Goal: Task Accomplishment & Management: Manage account settings

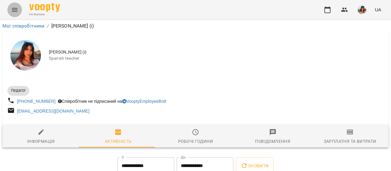
click at [18, 9] on icon "Menu" at bounding box center [14, 9] width 7 height 7
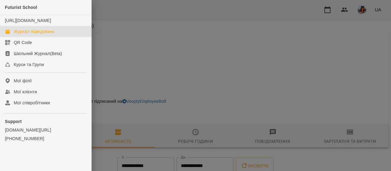
click at [38, 35] on div "Журнал відвідувань" at bounding box center [34, 31] width 41 height 6
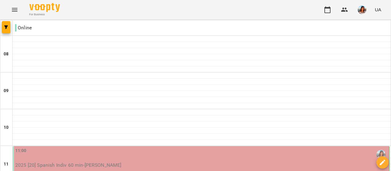
scroll to position [95, 0]
click at [93, 146] on div "11:00 2025 [20] Spanish Indiv 60 min - [PERSON_NAME]" at bounding box center [201, 164] width 377 height 36
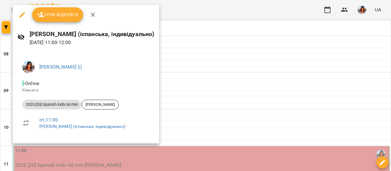
click at [198, 33] on div at bounding box center [195, 85] width 391 height 171
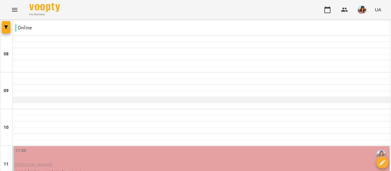
scroll to position [101, 0]
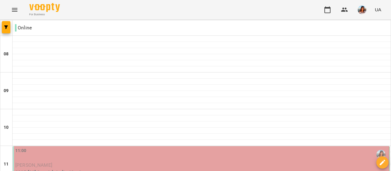
click at [98, 169] on p "2025 [20] Spanish Indiv 60 min" at bounding box center [201, 172] width 373 height 7
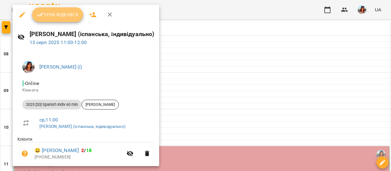
click at [52, 19] on button "Урок відбувся" at bounding box center [57, 14] width 51 height 15
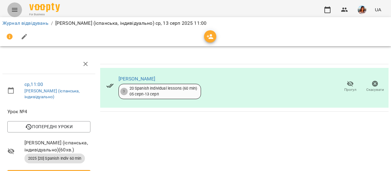
click at [11, 10] on icon "Menu" at bounding box center [14, 9] width 7 height 7
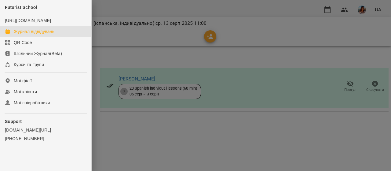
click at [31, 35] on div "Журнал відвідувань" at bounding box center [34, 31] width 41 height 6
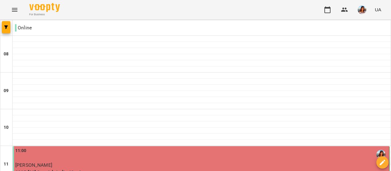
scroll to position [83, 0]
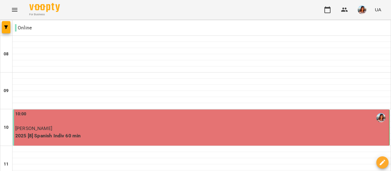
scroll to position [48, 0]
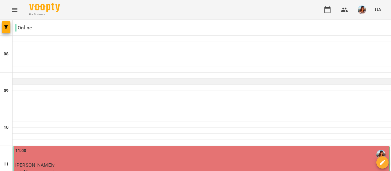
scroll to position [118, 0]
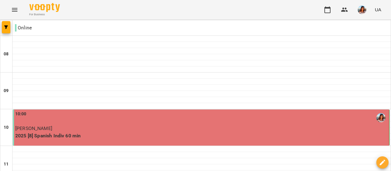
scroll to position [110, 0]
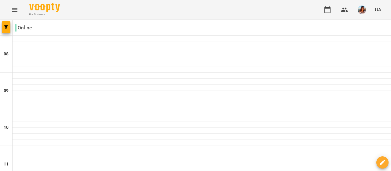
scroll to position [116, 0]
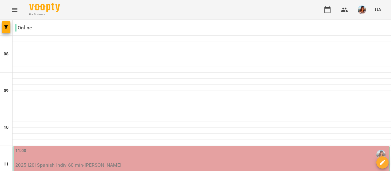
scroll to position [149, 0]
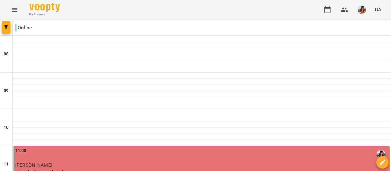
scroll to position [102, 0]
